Goal: Navigation & Orientation: Find specific page/section

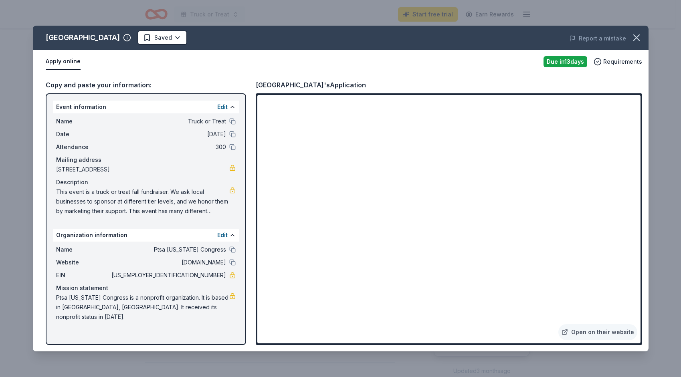
scroll to position [80, 0]
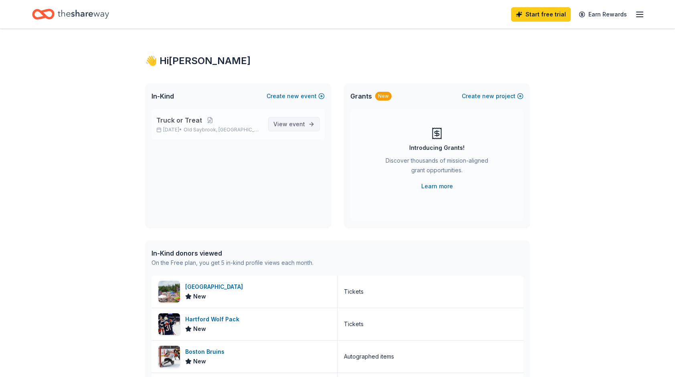
click at [293, 123] on span "event" at bounding box center [297, 124] width 16 height 7
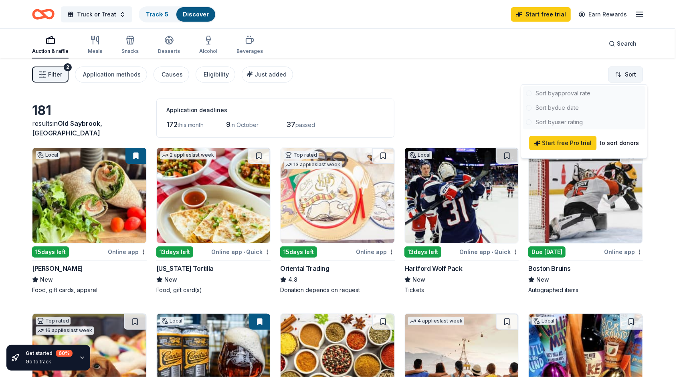
click at [635, 80] on html "Truck or Treat Track · 5 Discover Start free trial Earn Rewards Auction & raffl…" at bounding box center [340, 188] width 681 height 377
click at [561, 95] on div at bounding box center [584, 107] width 123 height 43
click at [628, 73] on html "Truck or Treat Track · 5 Discover Start free trial Earn Rewards Auction & raffl…" at bounding box center [340, 188] width 681 height 377
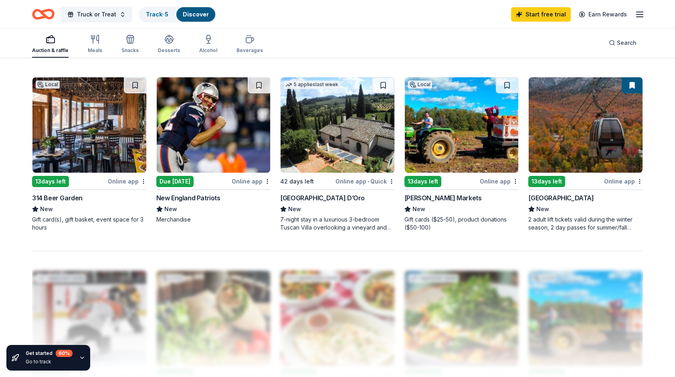
scroll to position [578, 0]
